Goal: Navigation & Orientation: Find specific page/section

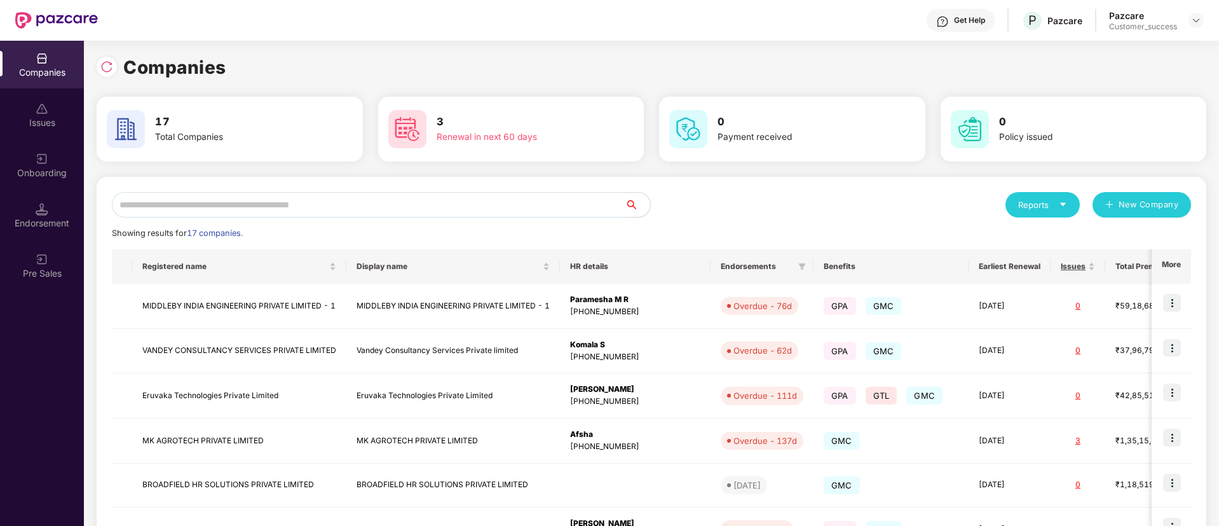
click at [336, 206] on input "text" at bounding box center [368, 204] width 513 height 25
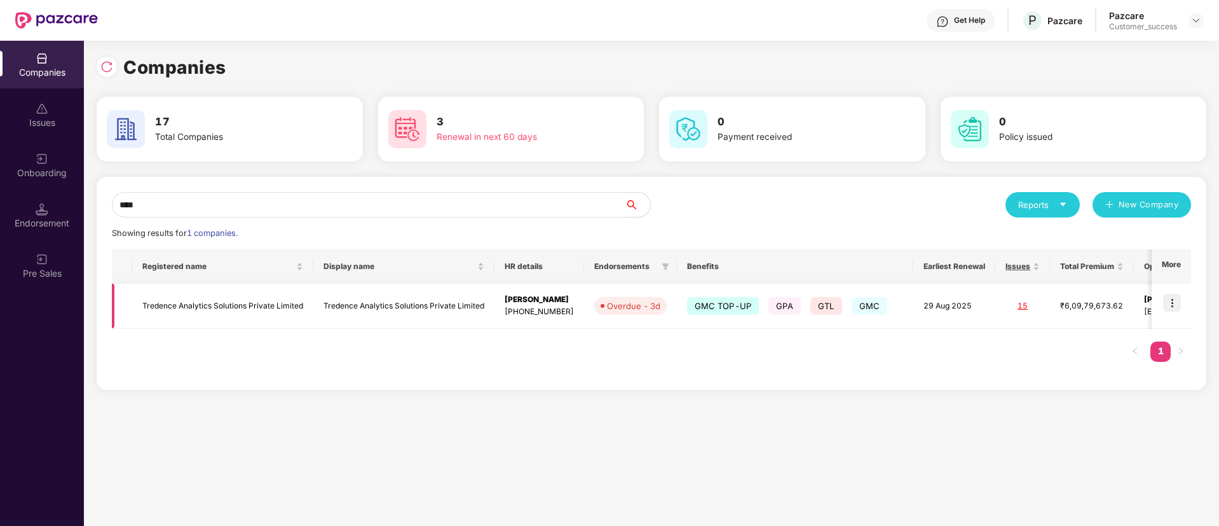
type input "****"
click at [1178, 304] on img at bounding box center [1172, 303] width 18 height 18
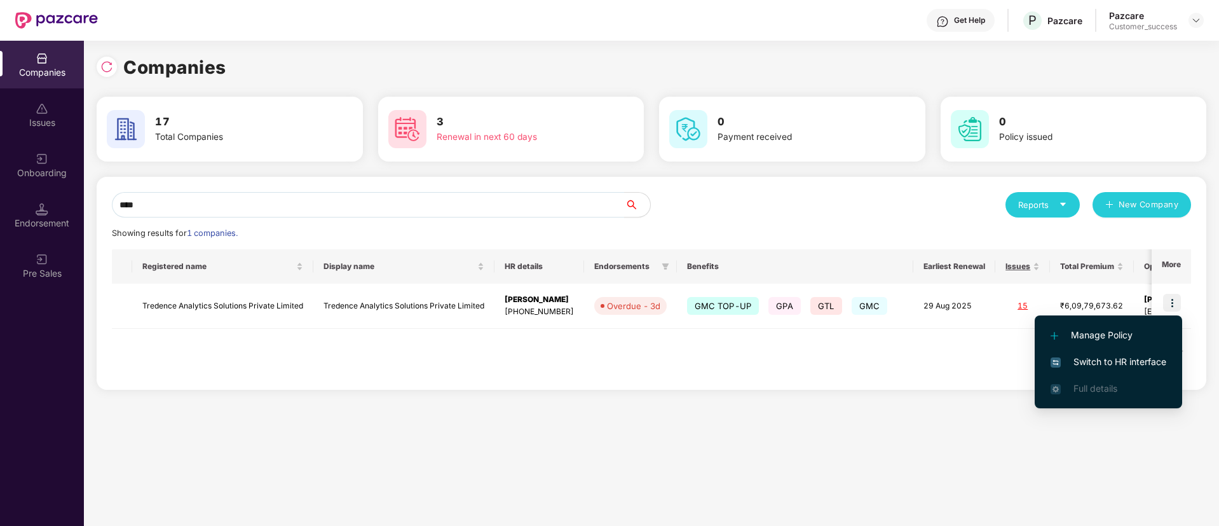
click at [1131, 366] on span "Switch to HR interface" at bounding box center [1109, 362] width 116 height 14
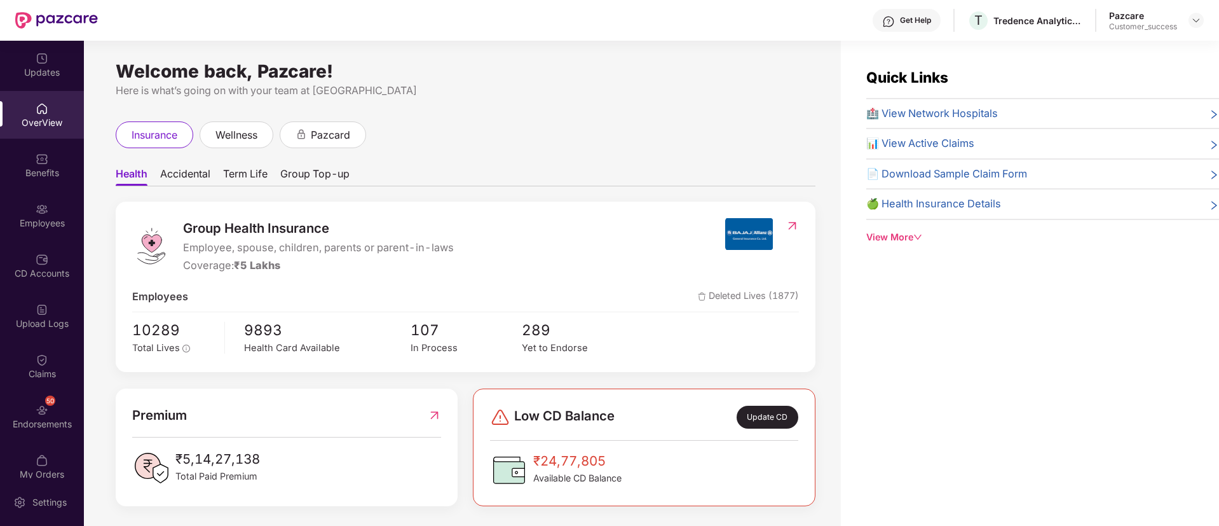
click at [200, 164] on ul "Health Accidental Term Life Group Top-up" at bounding box center [466, 173] width 700 height 25
click at [193, 167] on span "Accidental" at bounding box center [185, 176] width 50 height 18
click at [267, 170] on span "Term Life" at bounding box center [246, 176] width 44 height 18
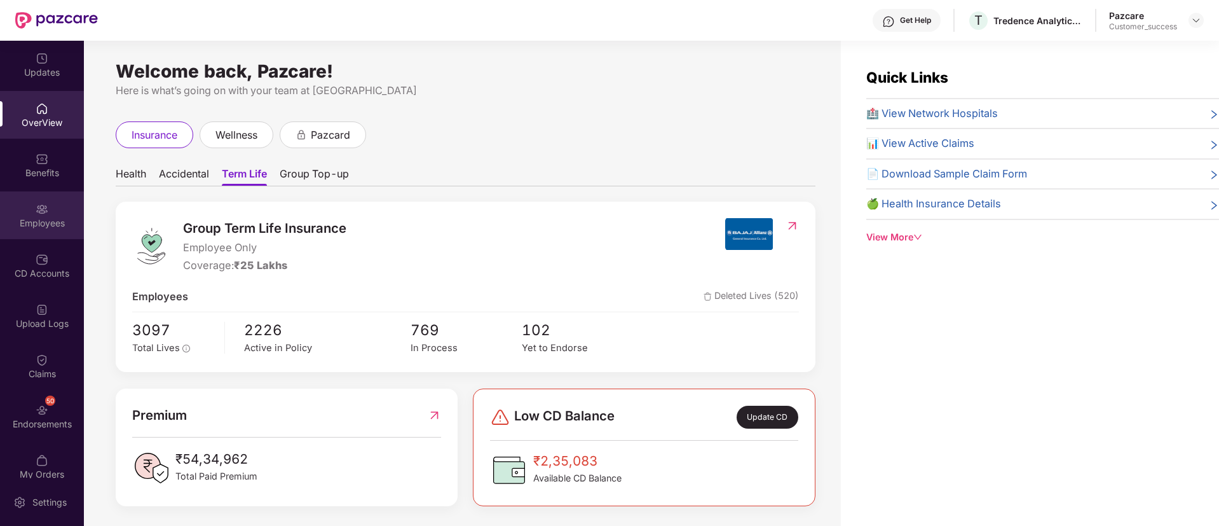
click at [14, 221] on div "Employees" at bounding box center [42, 223] width 84 height 13
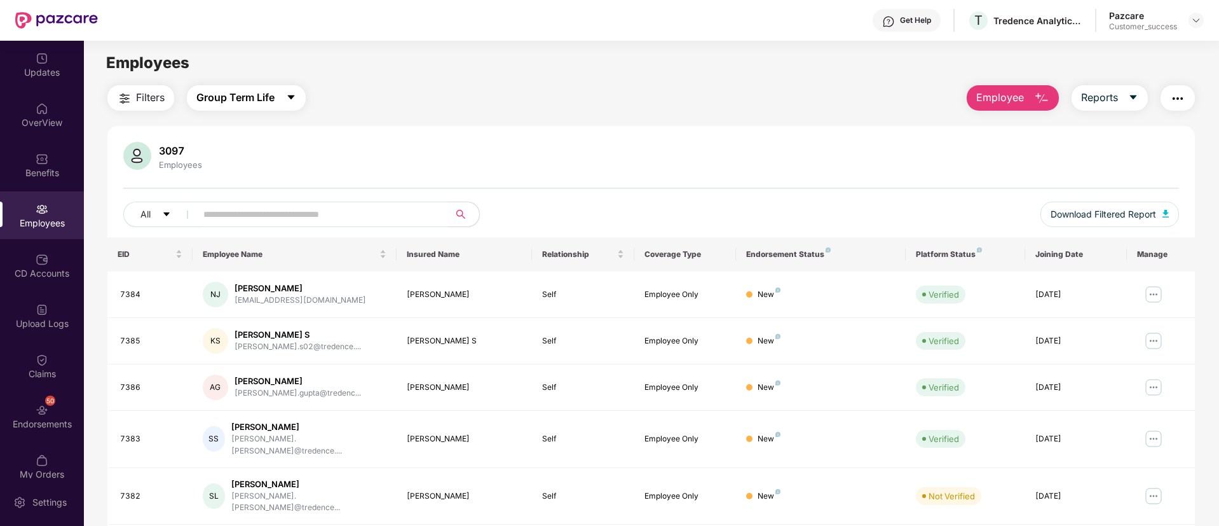
click at [259, 103] on span "Group Term Life" at bounding box center [235, 98] width 78 height 16
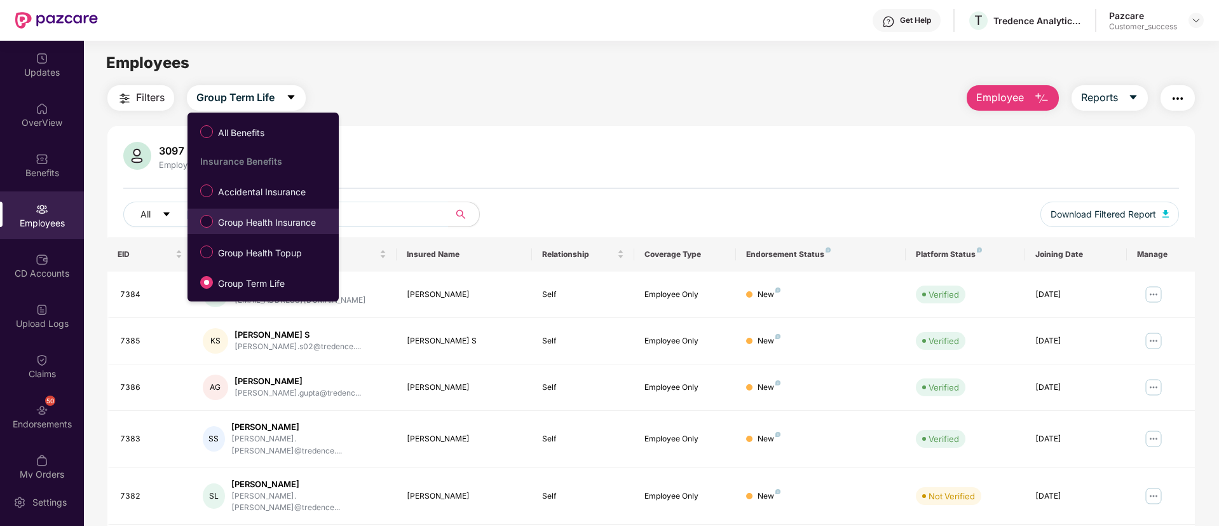
click at [297, 215] on span "Group Health Insurance" at bounding box center [267, 222] width 108 height 14
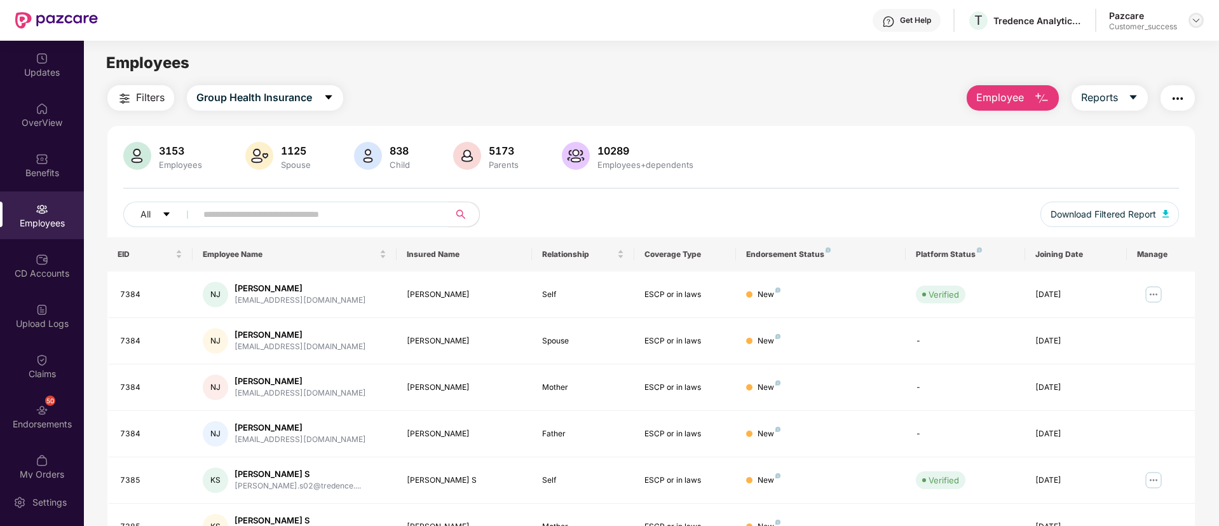
click at [1195, 22] on img at bounding box center [1196, 20] width 10 height 10
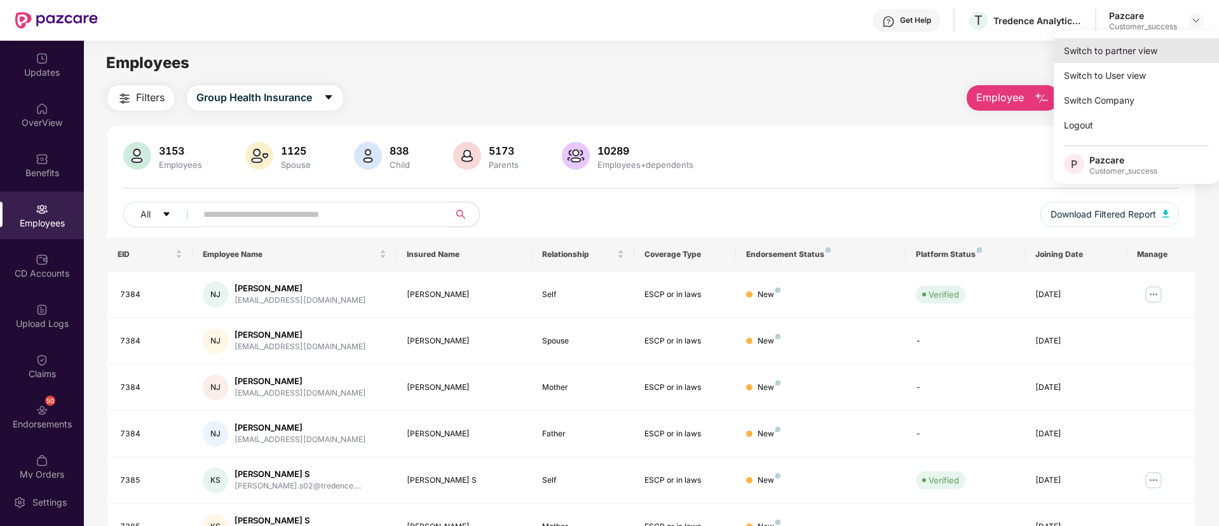
click at [1147, 55] on div "Switch to partner view" at bounding box center [1136, 50] width 165 height 25
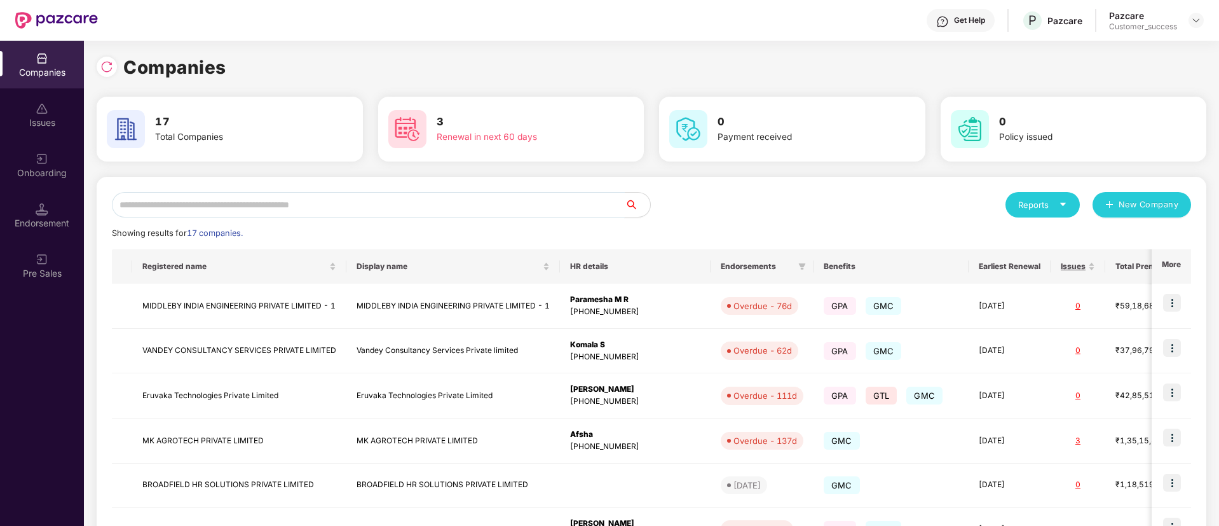
click at [472, 212] on input "text" at bounding box center [368, 204] width 513 height 25
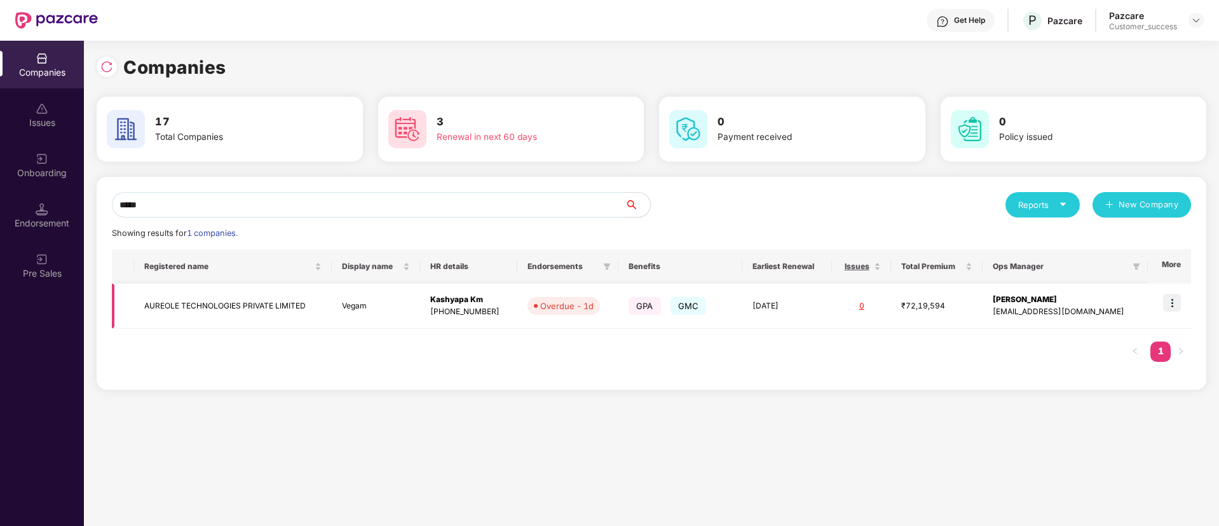
type input "*****"
click at [1176, 304] on img at bounding box center [1172, 303] width 18 height 18
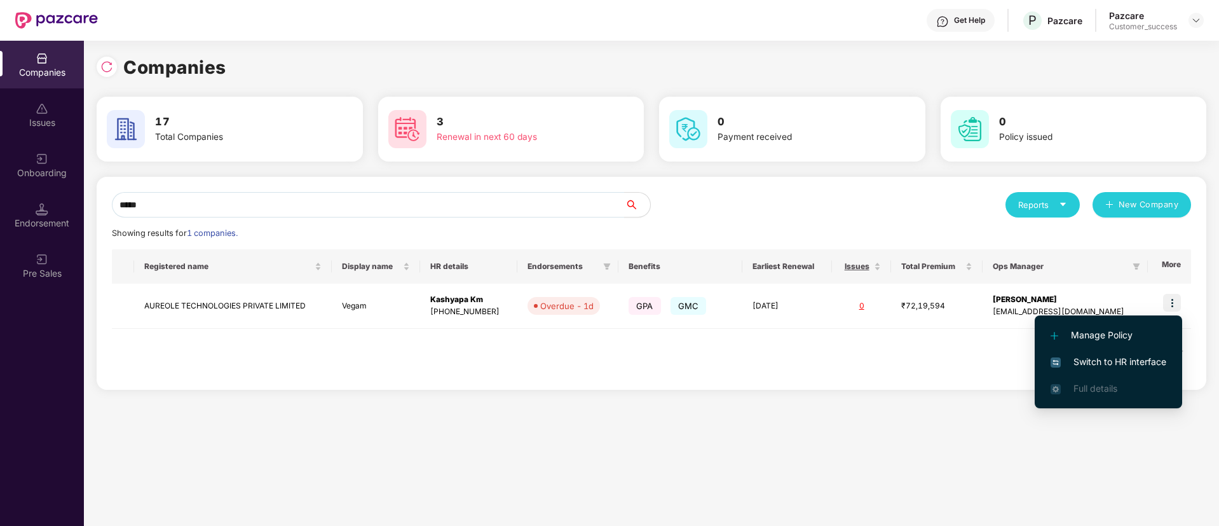
click at [1138, 358] on span "Switch to HR interface" at bounding box center [1109, 362] width 116 height 14
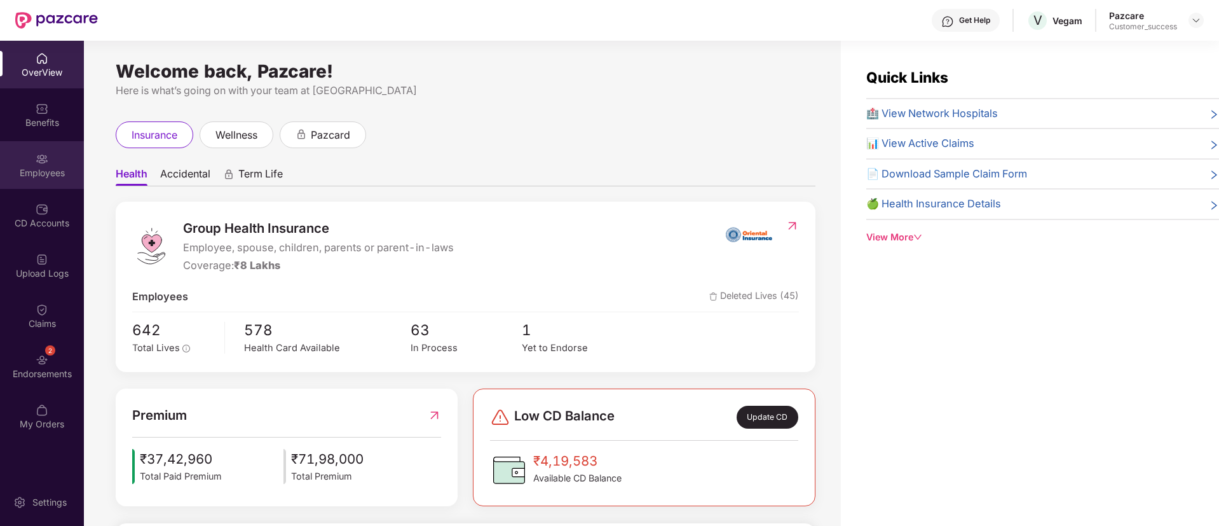
click at [43, 180] on div "Employees" at bounding box center [42, 165] width 84 height 48
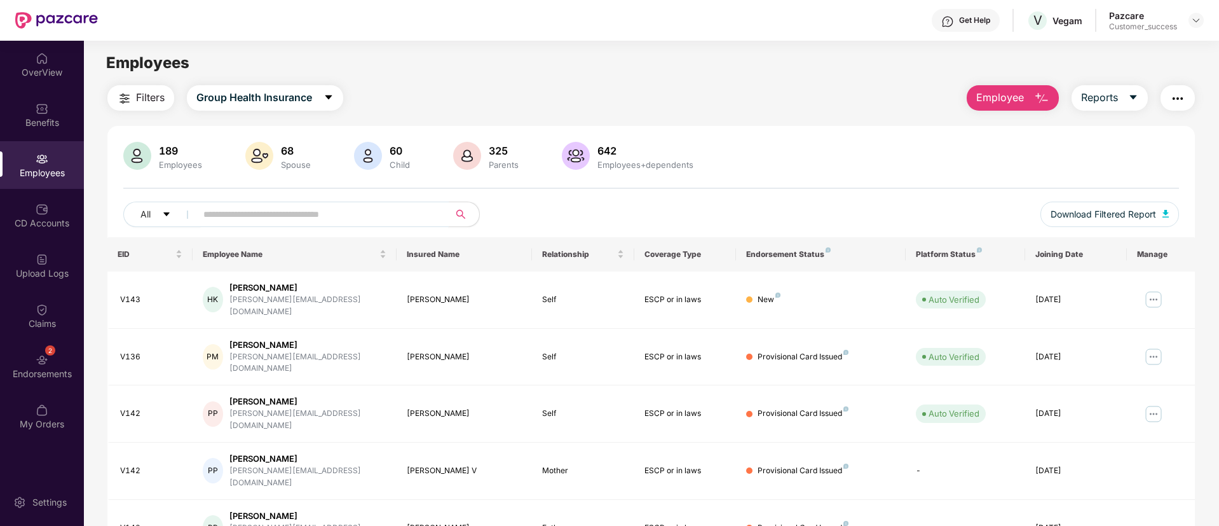
click at [336, 214] on input "text" at bounding box center [317, 214] width 228 height 19
